Goal: Information Seeking & Learning: Learn about a topic

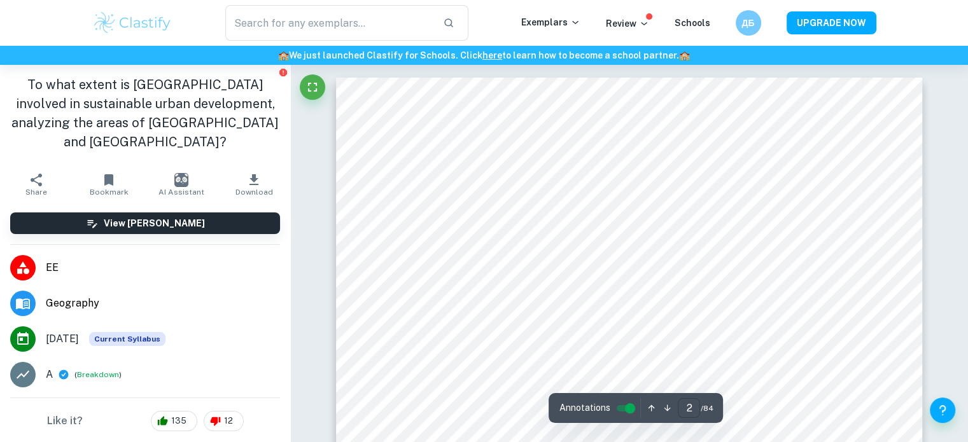
type input "2"
click at [690, 410] on input "2" at bounding box center [689, 408] width 22 height 20
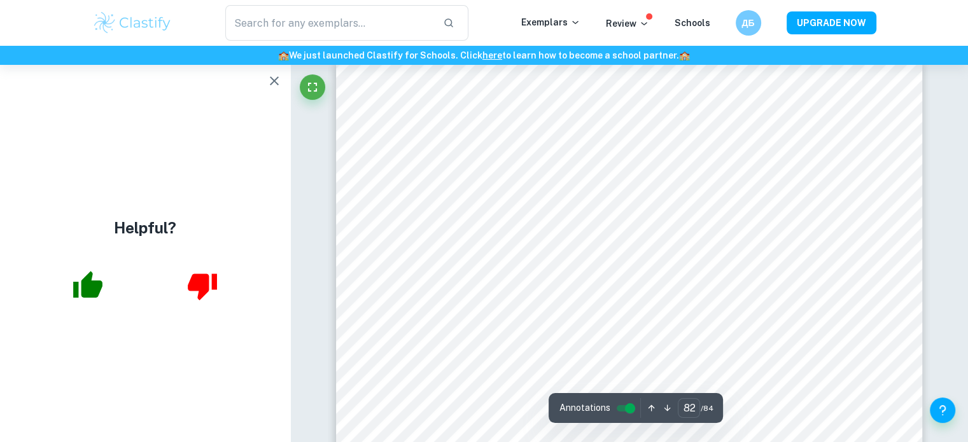
scroll to position [68545, 0]
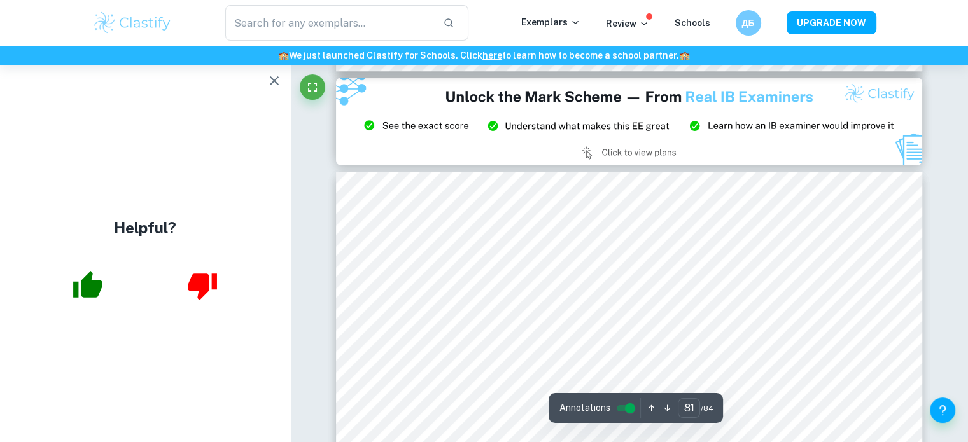
type input "80"
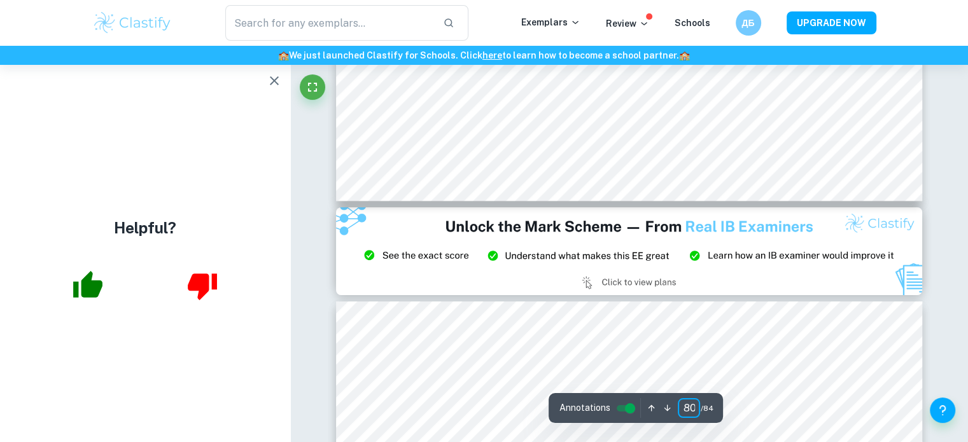
click at [690, 408] on input "80" at bounding box center [689, 408] width 22 height 20
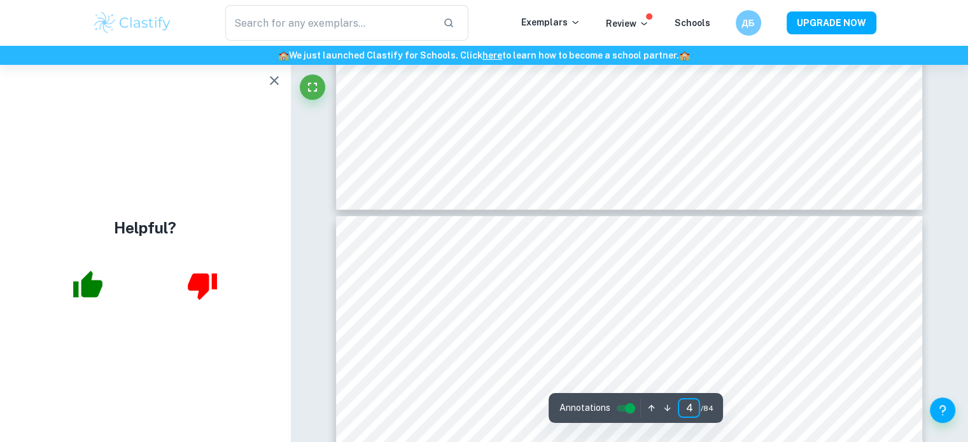
type input "5"
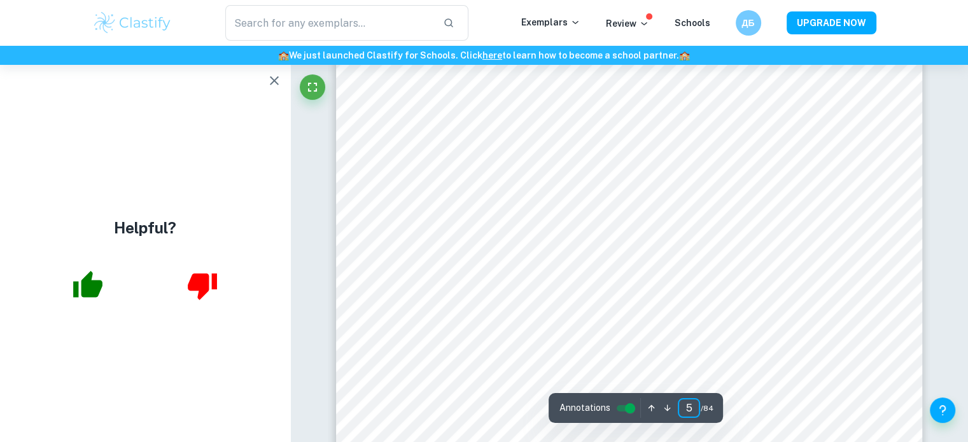
scroll to position [3739, 0]
